Goal: Transaction & Acquisition: Purchase product/service

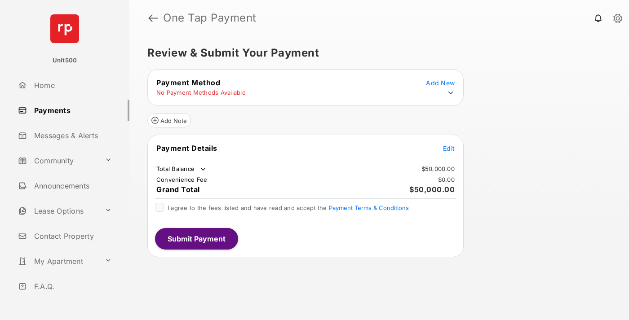
click at [449, 148] on span "Edit" at bounding box center [449, 149] width 12 height 8
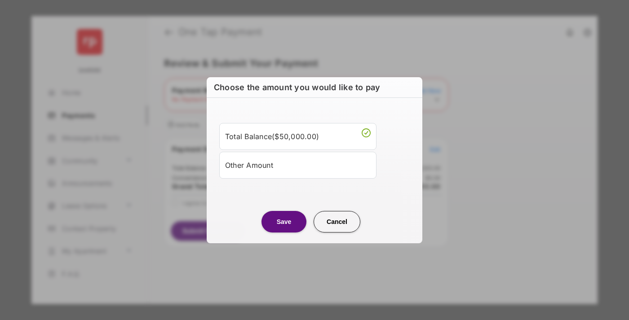
click at [298, 165] on div "Other Amount" at bounding box center [298, 165] width 146 height 15
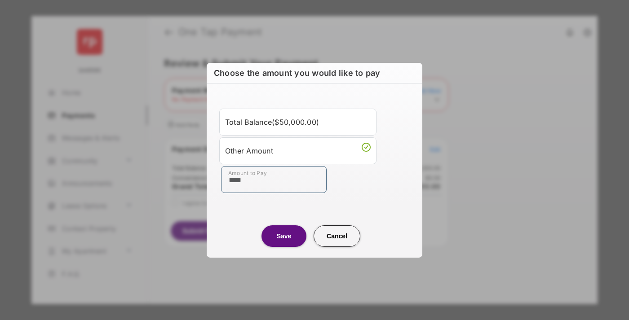
type input "****"
click at [284, 236] on button "Save" at bounding box center [284, 237] width 45 height 22
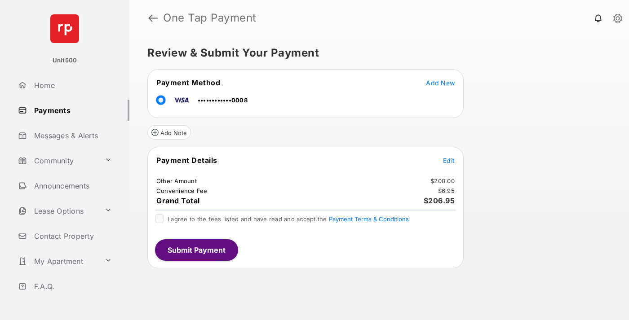
click at [449, 160] on span "Edit" at bounding box center [449, 161] width 12 height 8
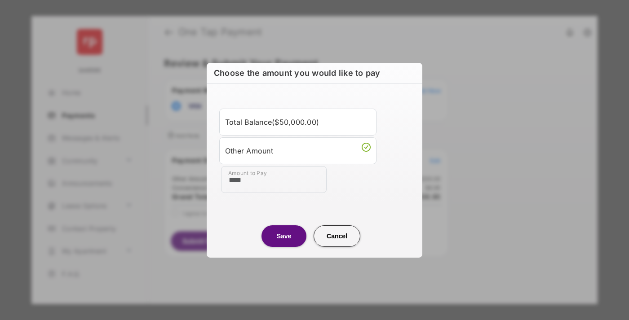
click at [284, 236] on button "Save" at bounding box center [284, 236] width 45 height 22
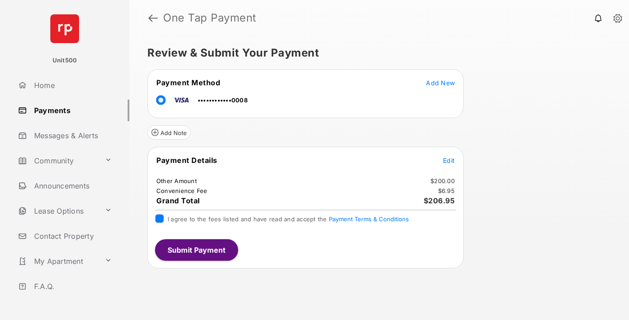
click at [196, 250] on button "Submit Payment" at bounding box center [196, 251] width 83 height 22
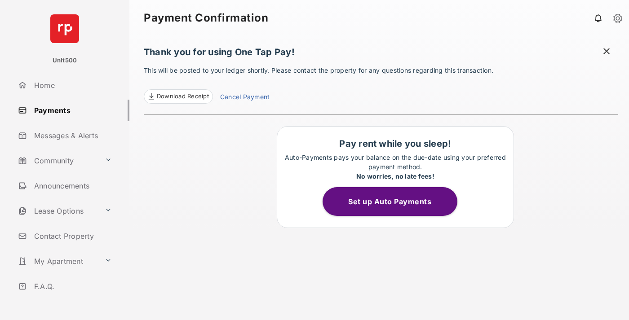
click at [607, 52] on span at bounding box center [606, 52] width 9 height 11
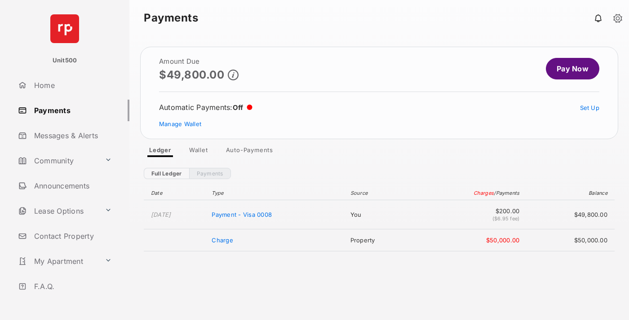
click at [180, 124] on link "Manage Wallet" at bounding box center [180, 123] width 42 height 7
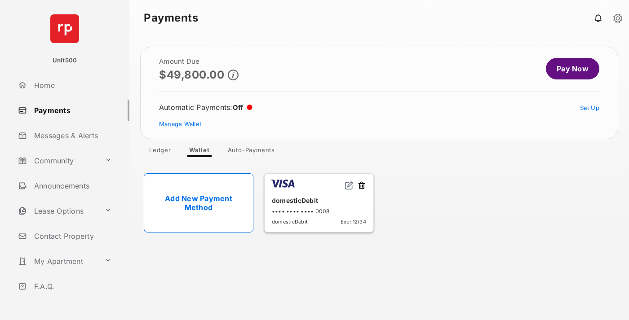
click at [362, 186] on button at bounding box center [361, 186] width 9 height 10
